Goal: Browse casually

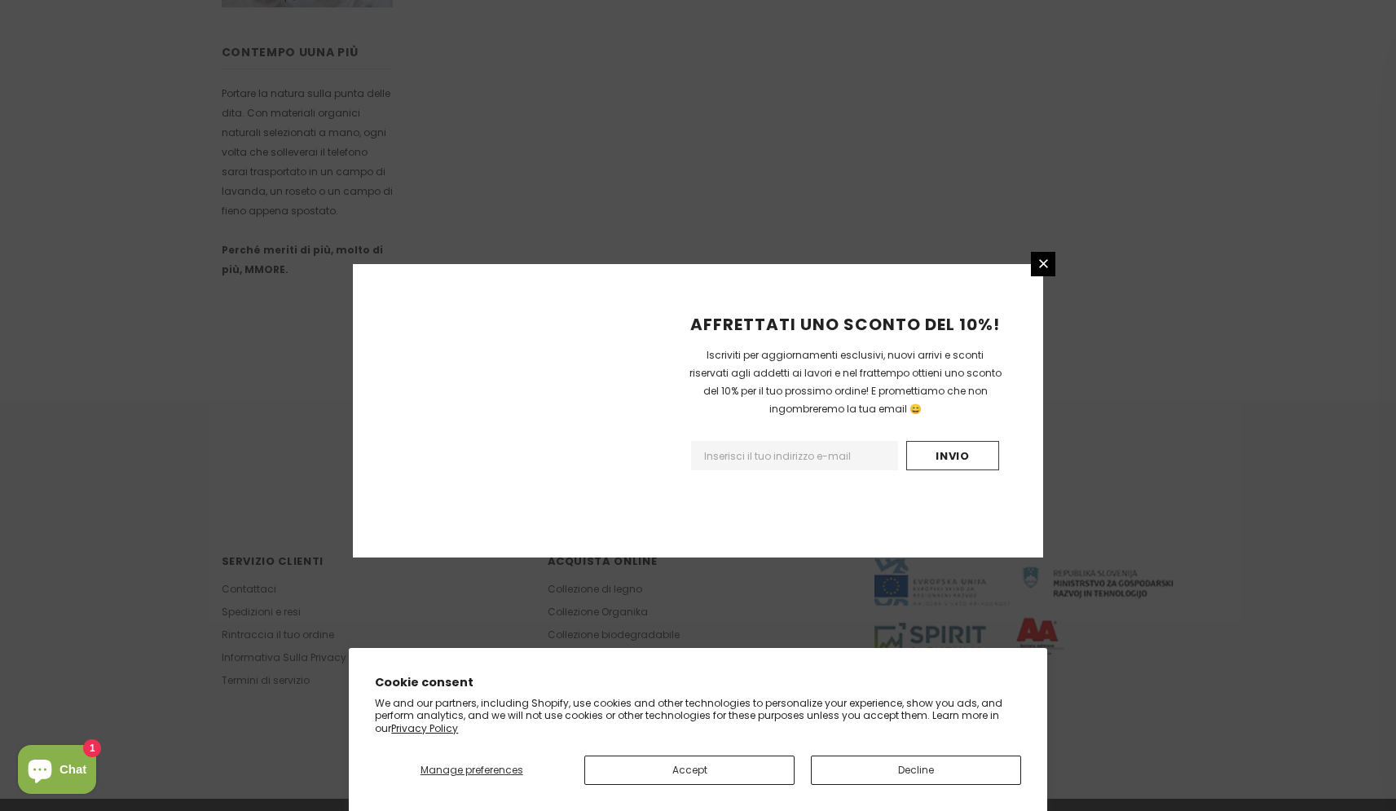
scroll to position [860, 0]
